Goal: Information Seeking & Learning: Understand process/instructions

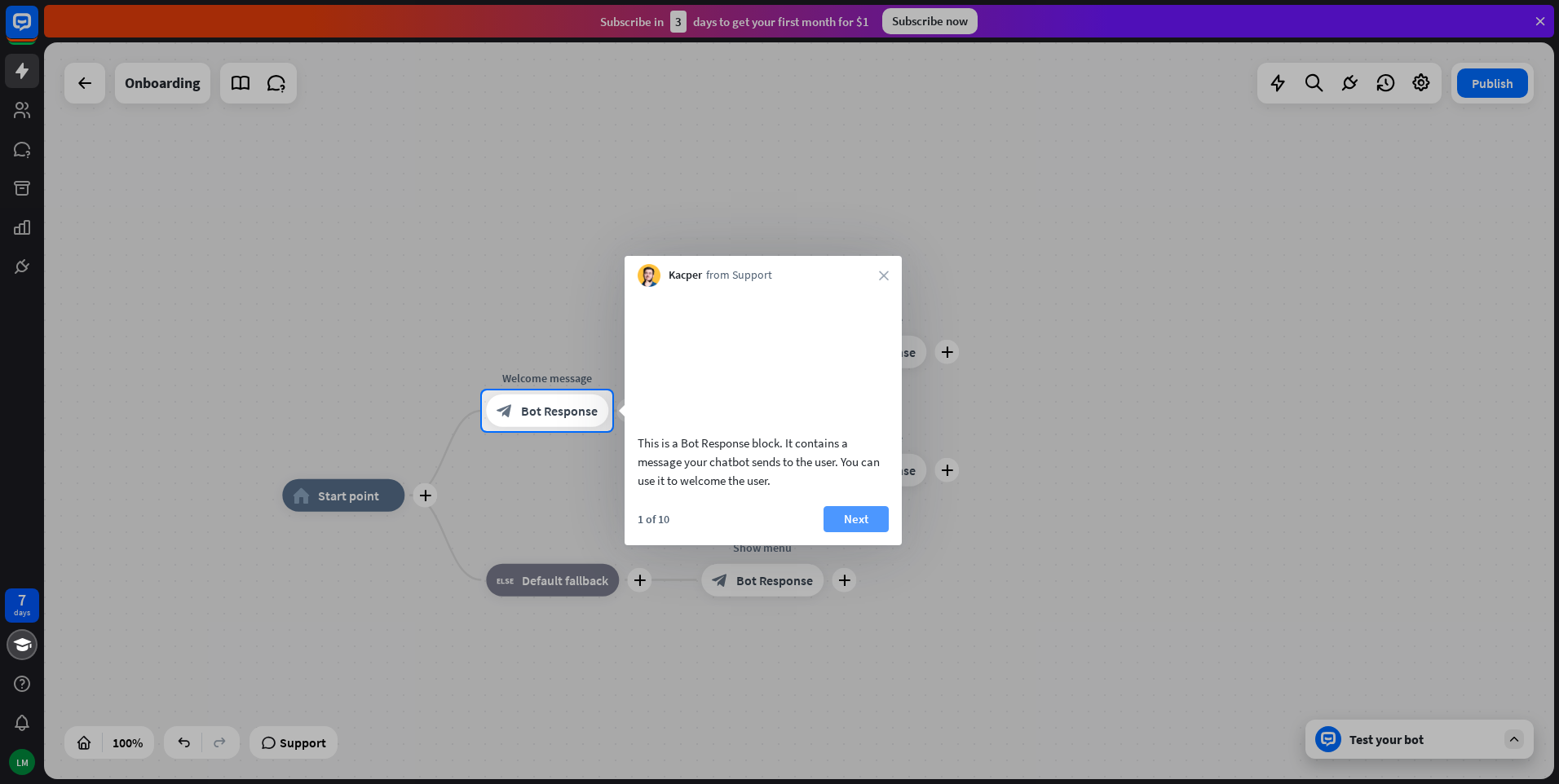
click at [855, 532] on button "Next" at bounding box center [856, 519] width 65 height 26
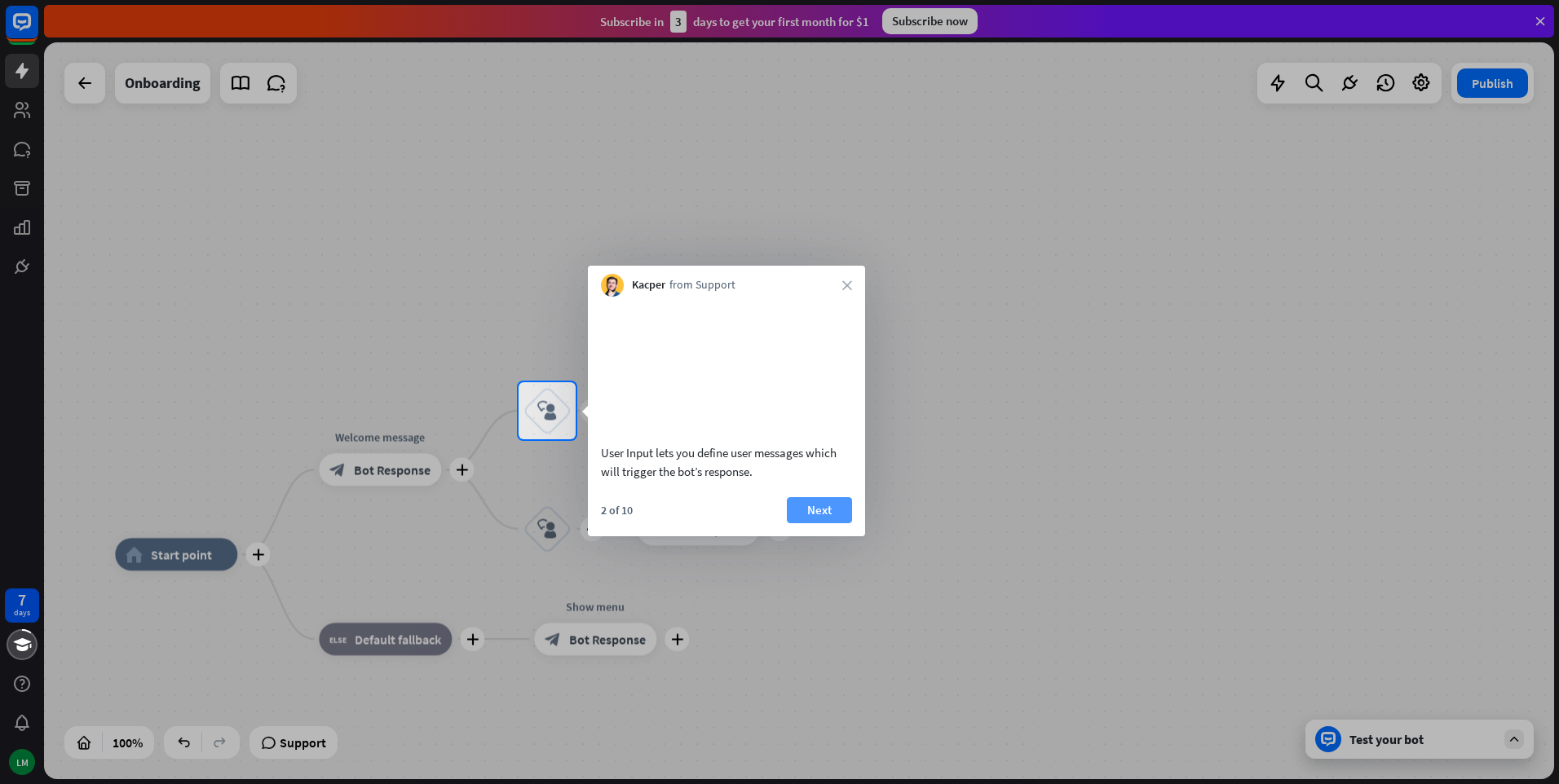
click at [818, 523] on button "Next" at bounding box center [819, 510] width 65 height 26
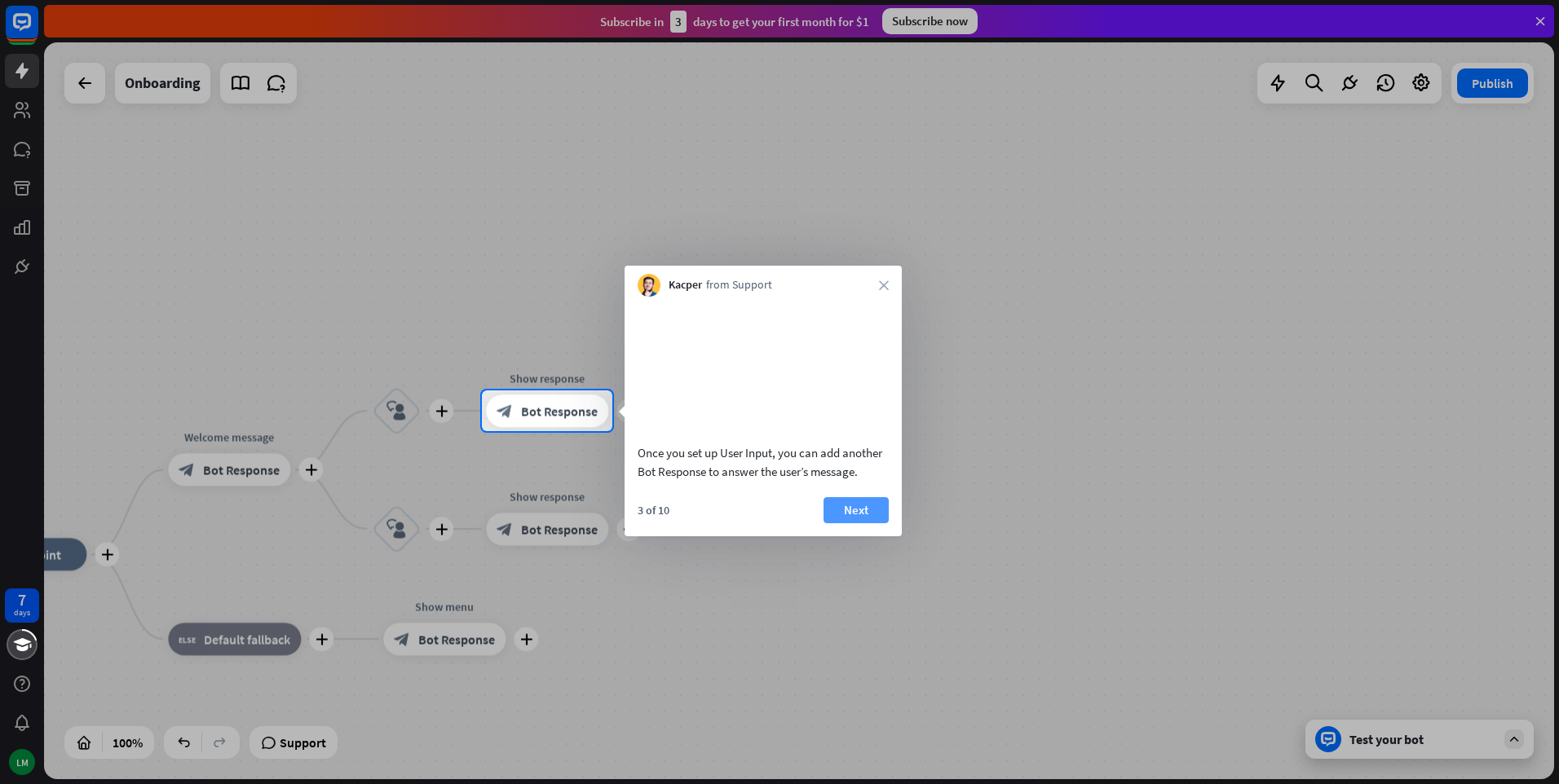
click at [863, 523] on button "Next" at bounding box center [856, 510] width 65 height 26
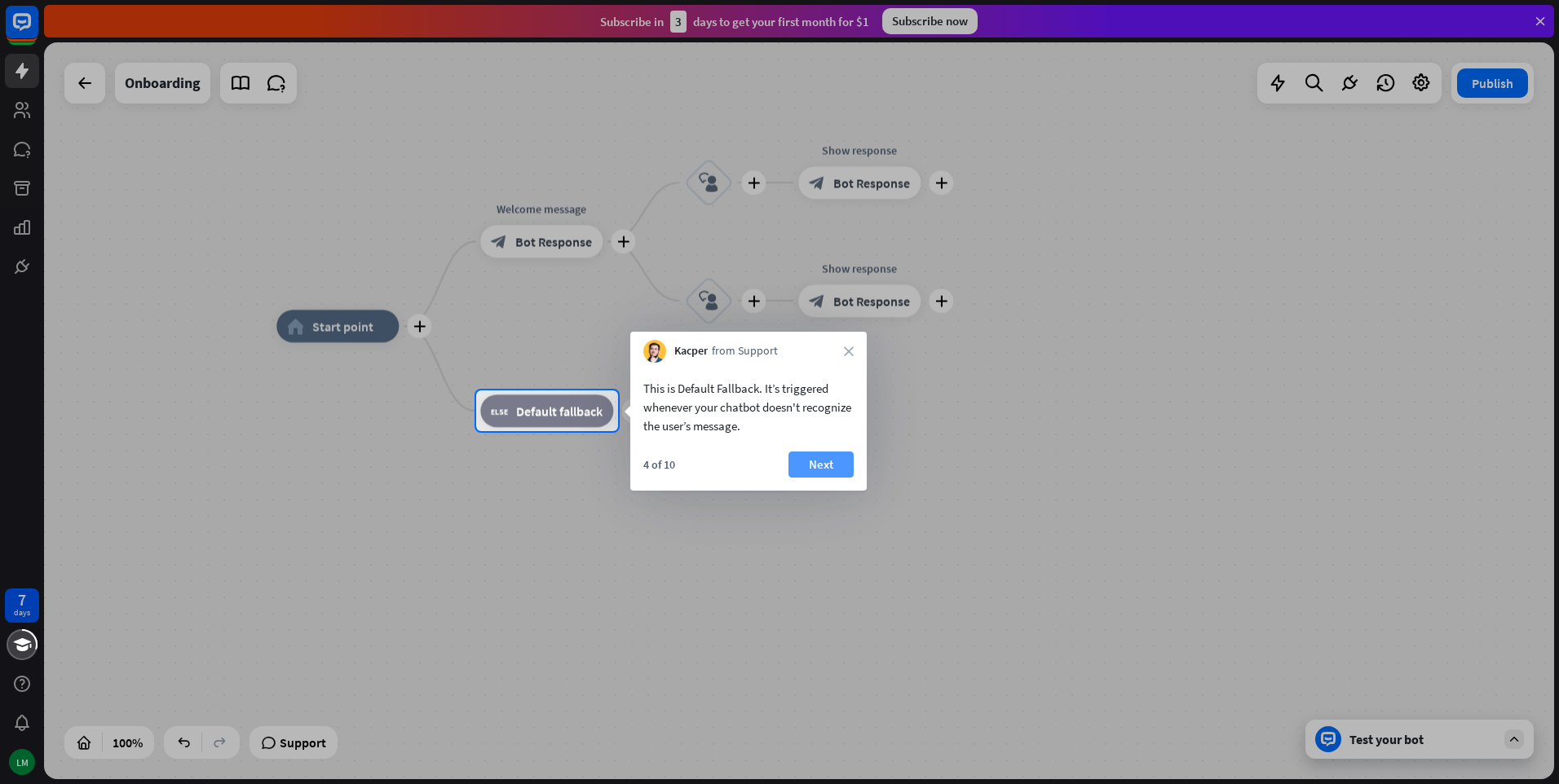
click at [830, 461] on button "Next" at bounding box center [821, 464] width 65 height 26
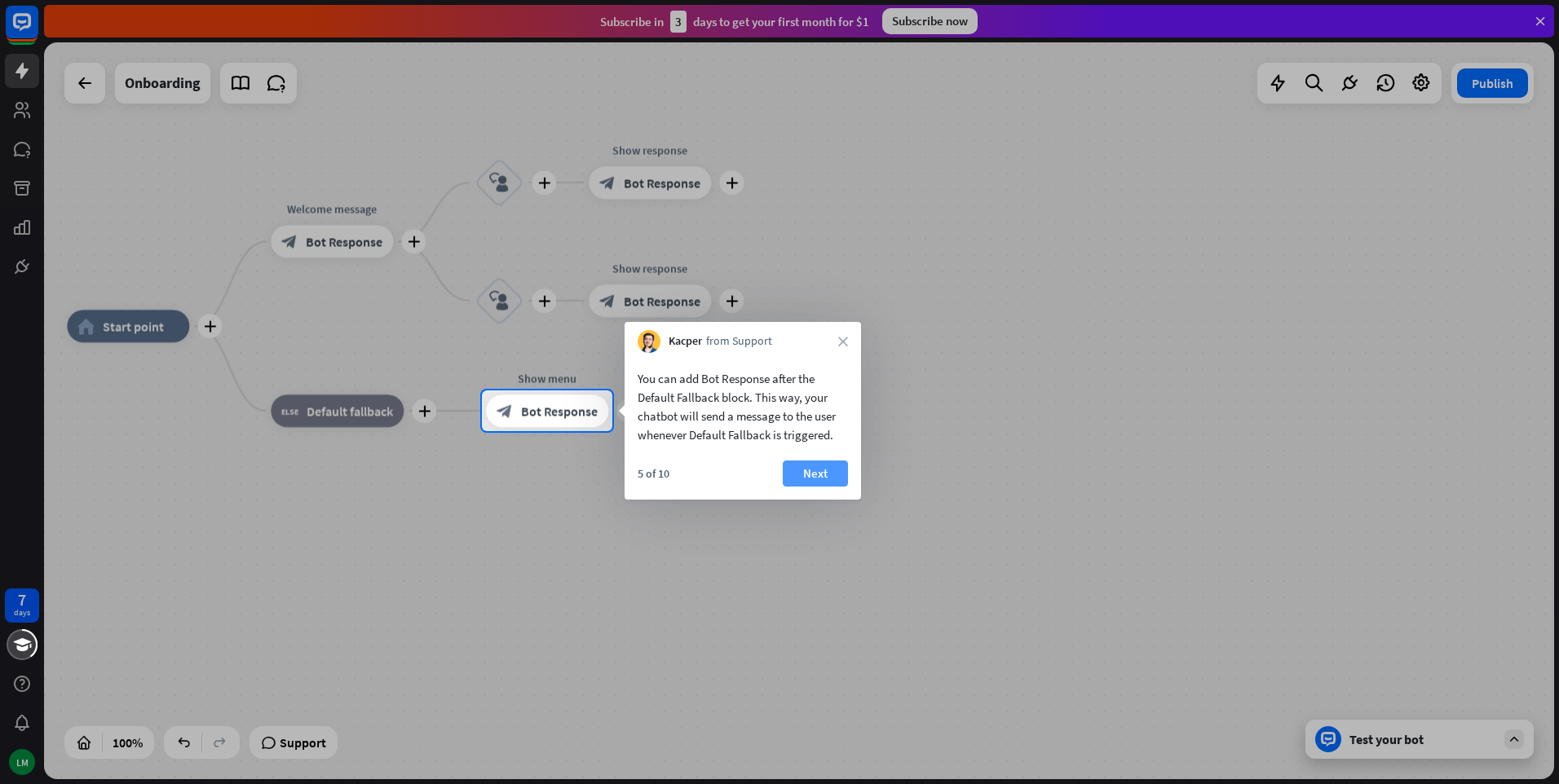
click at [826, 476] on button "Next" at bounding box center [815, 473] width 65 height 26
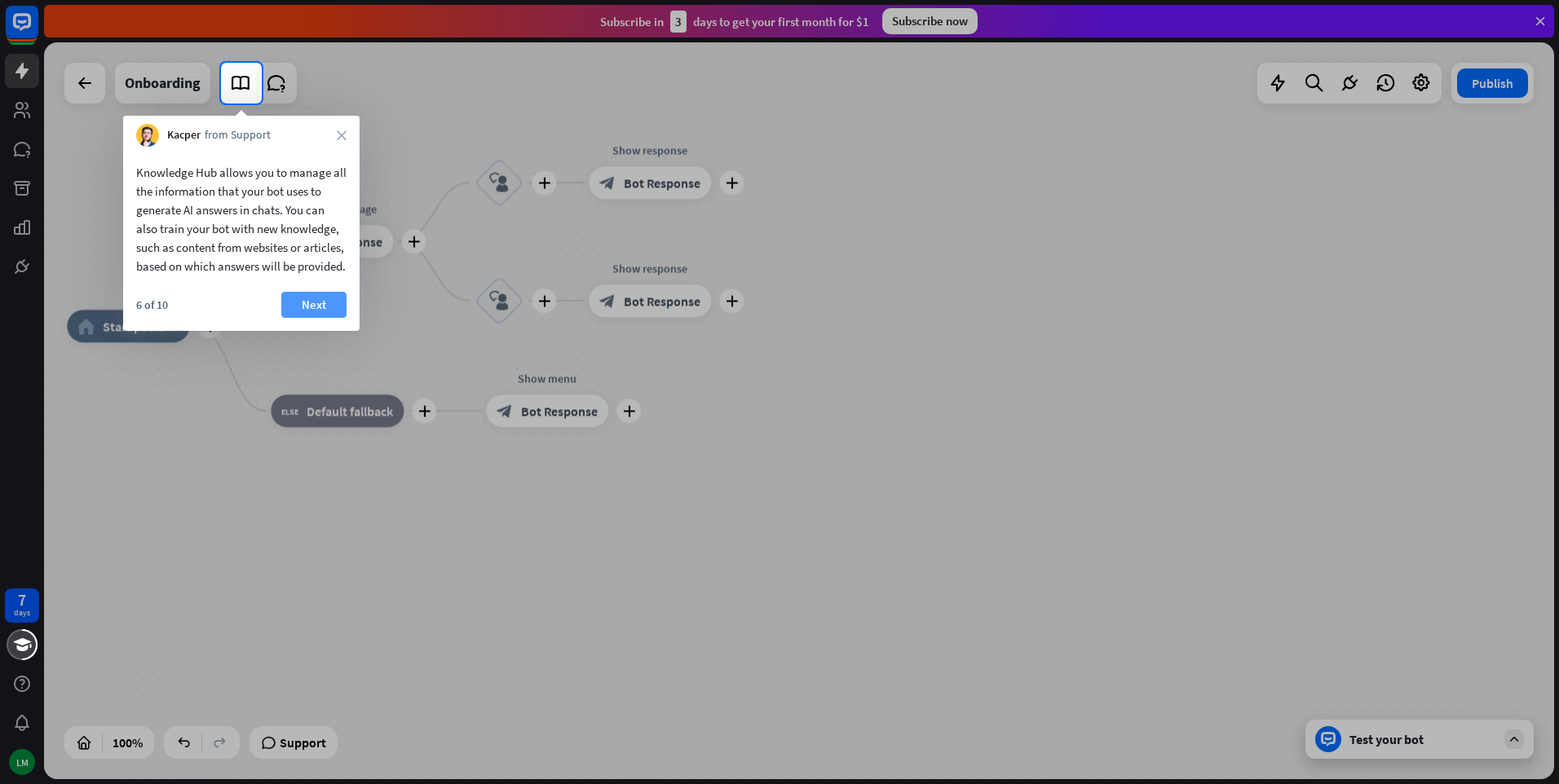
click at [304, 318] on button "Next" at bounding box center [314, 305] width 65 height 26
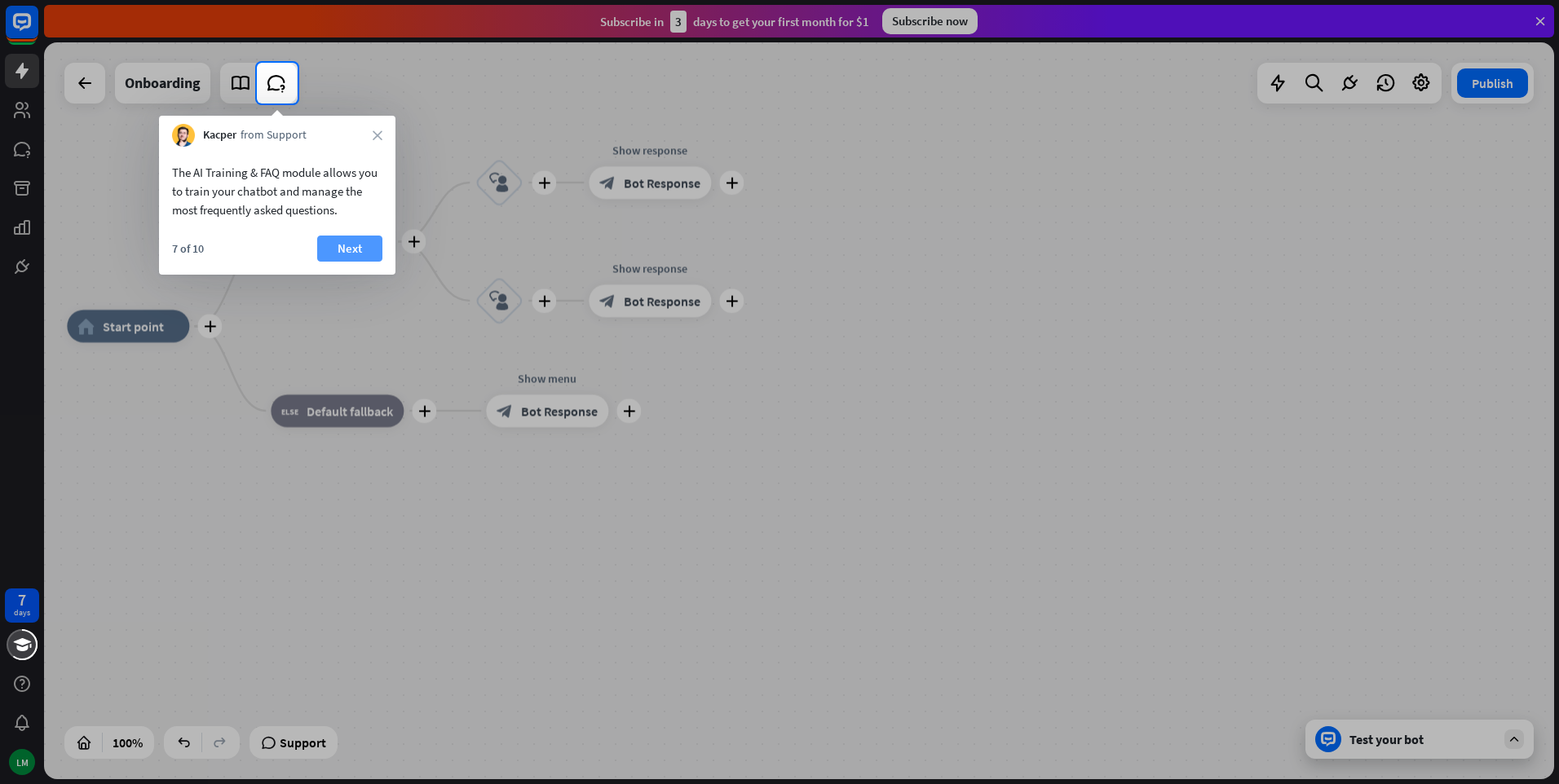
click at [360, 248] on button "Next" at bounding box center [350, 249] width 65 height 26
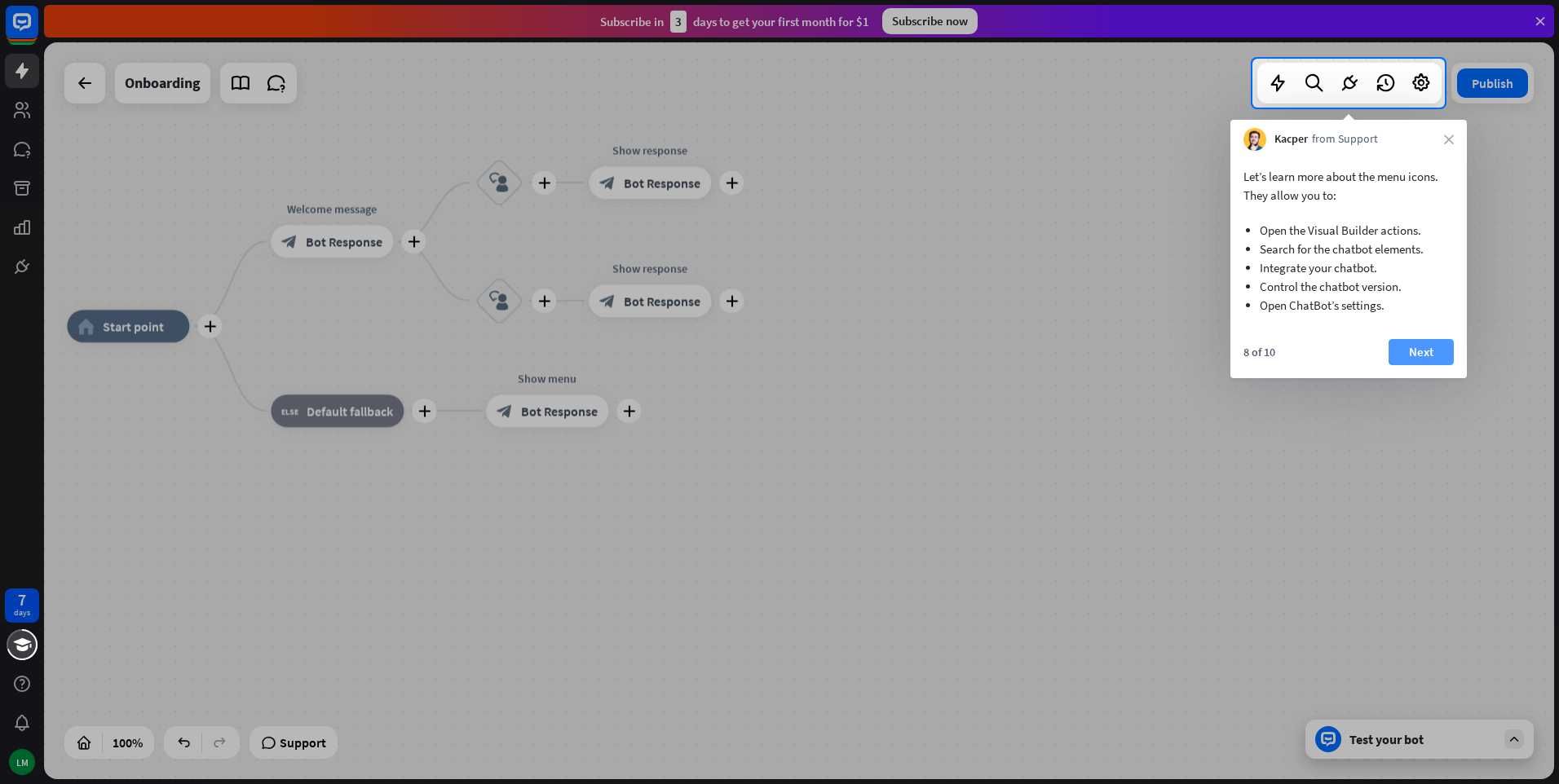
click at [1431, 355] on button "Next" at bounding box center [1421, 352] width 65 height 26
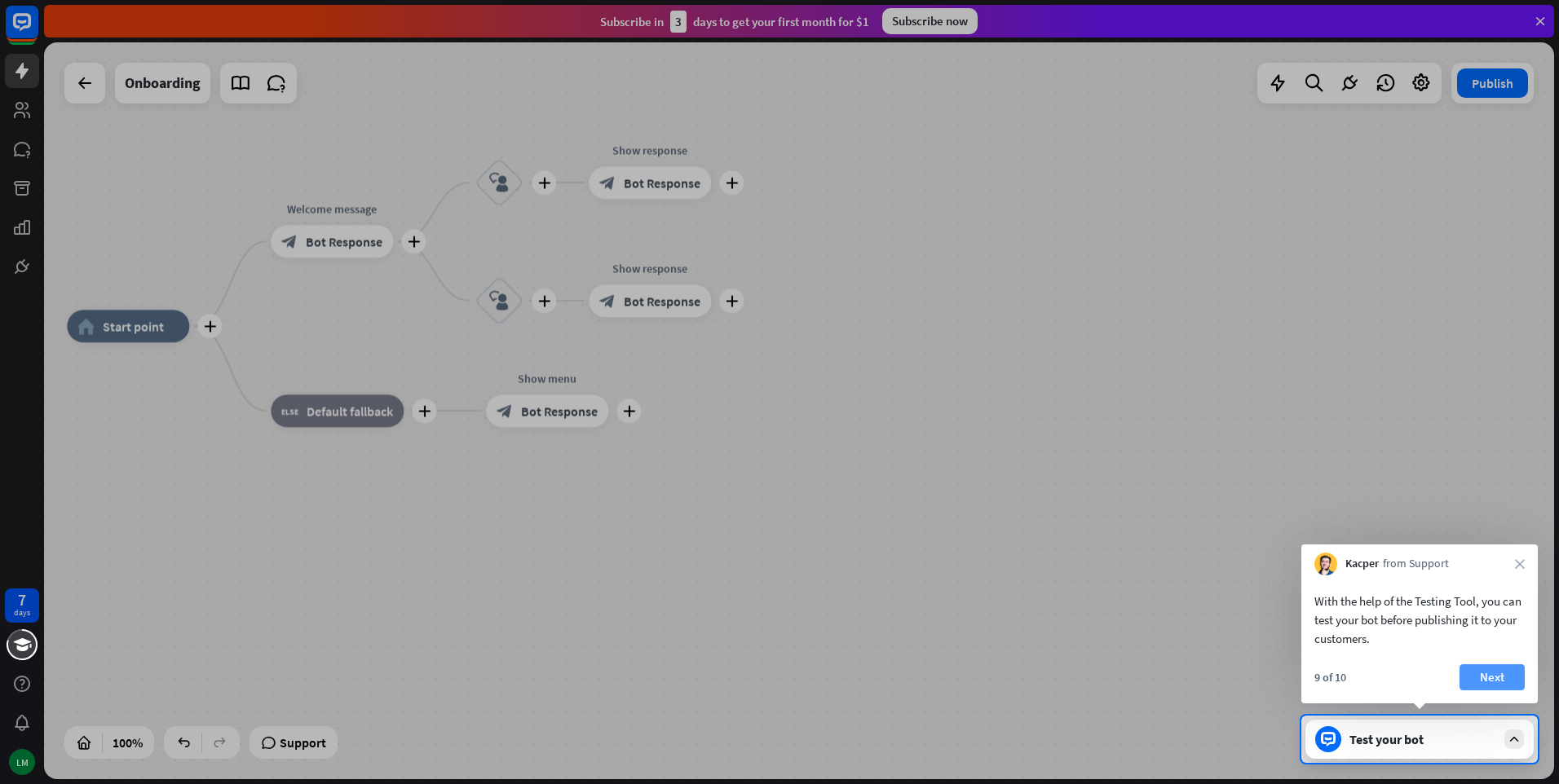
click at [1508, 680] on button "Next" at bounding box center [1492, 677] width 65 height 26
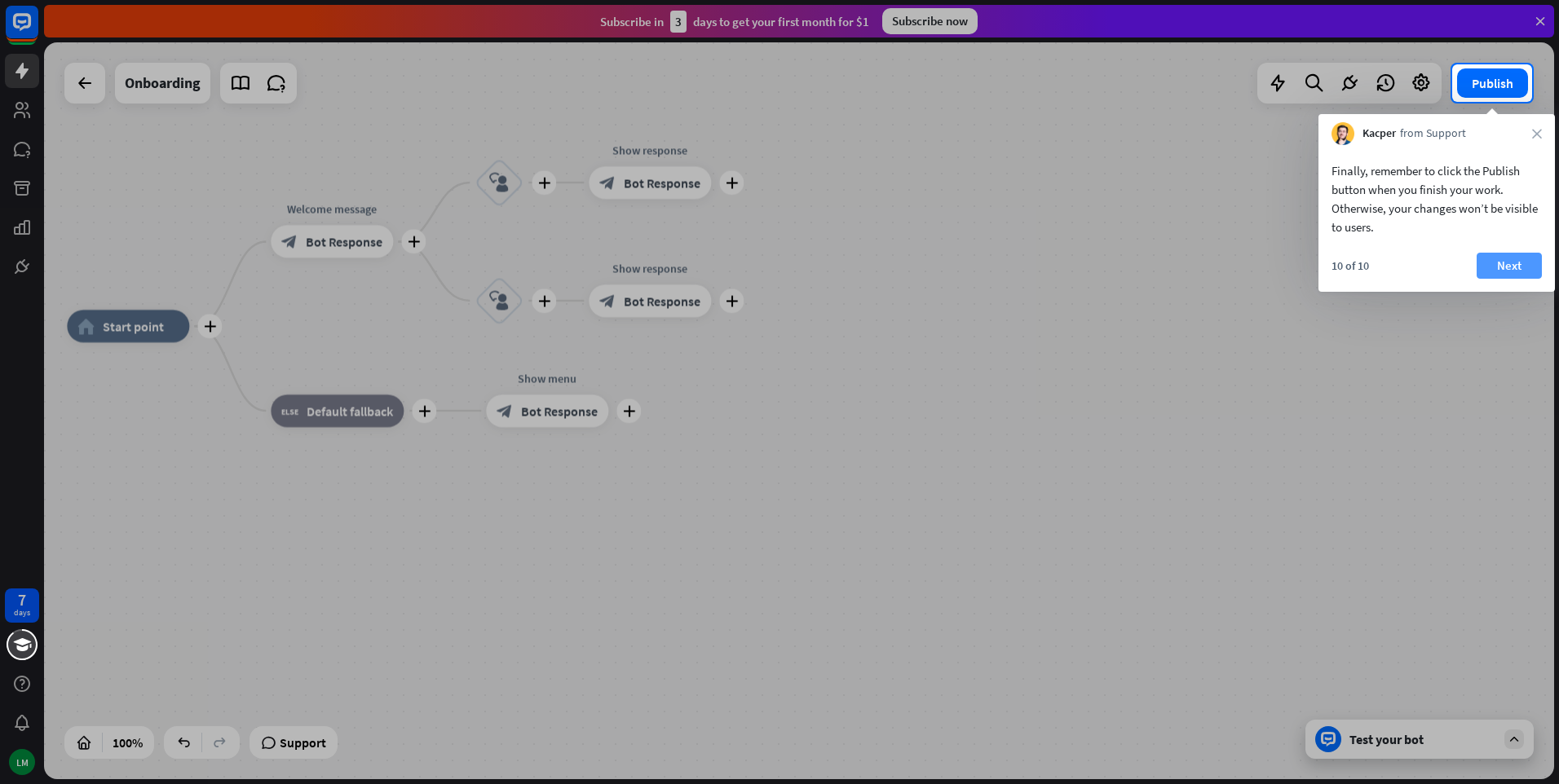
click at [1499, 264] on button "Next" at bounding box center [1509, 266] width 65 height 26
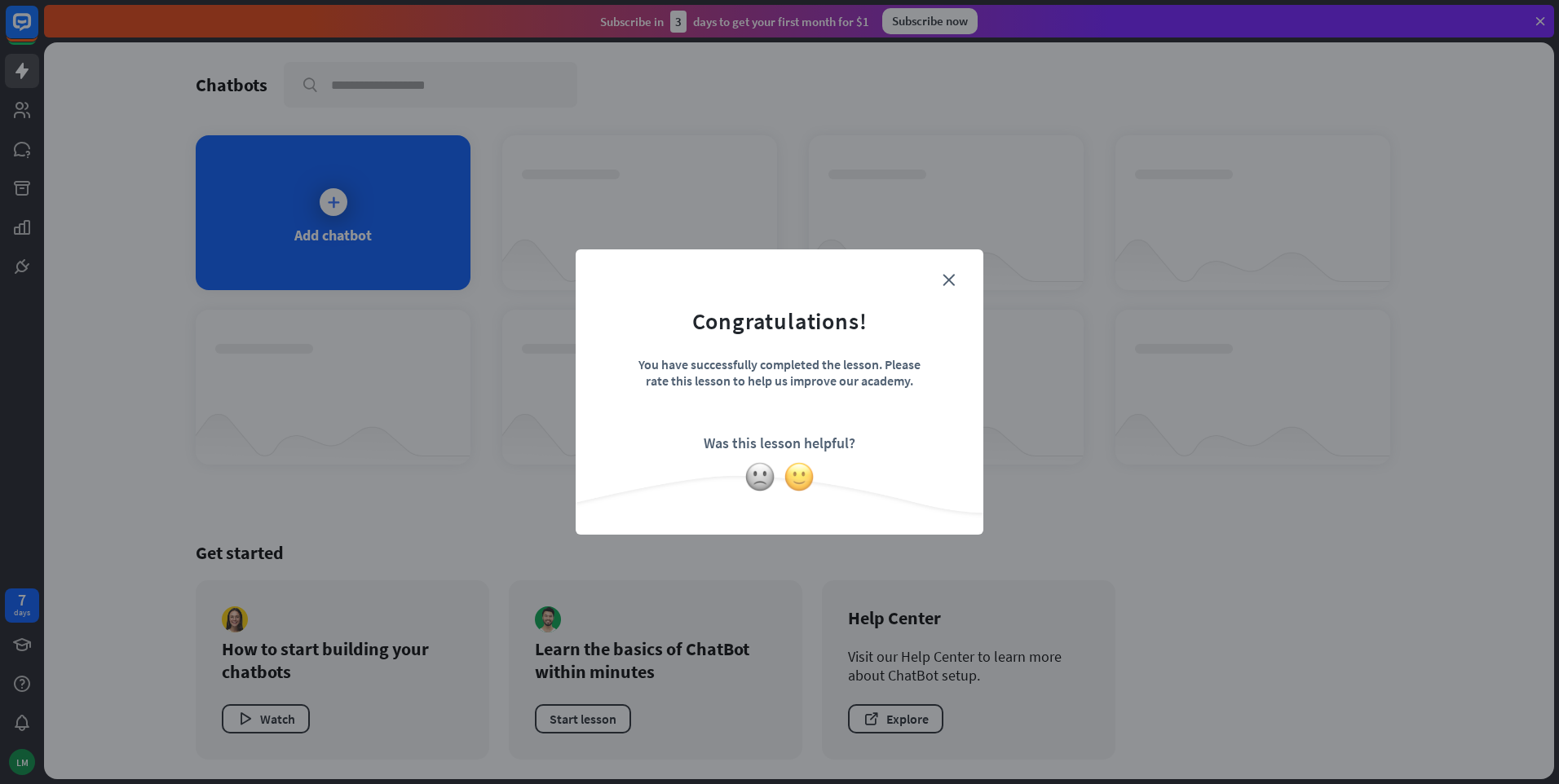
click at [795, 480] on img at bounding box center [799, 476] width 31 height 31
